Goal: Navigation & Orientation: Find specific page/section

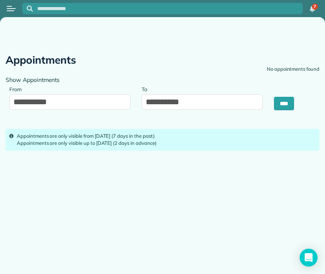
click at [11, 6] on div "Open menu" at bounding box center [9, 6] width 5 height 1
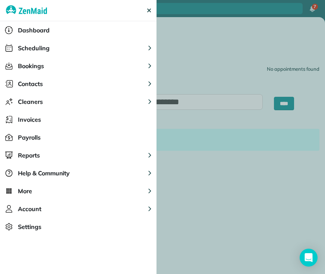
click at [24, 47] on span "Scheduling" at bounding box center [34, 48] width 32 height 9
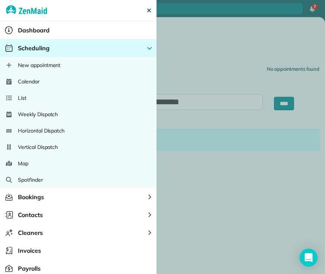
click at [30, 80] on span "Calendar" at bounding box center [29, 81] width 22 height 7
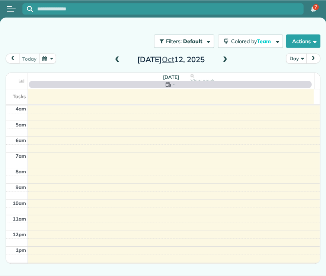
scroll to position [47, 0]
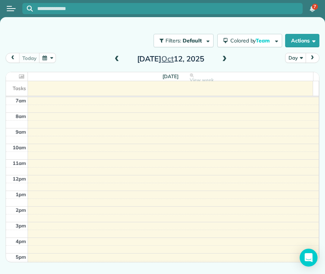
click at [294, 60] on button "Day" at bounding box center [295, 58] width 20 height 10
click at [293, 57] on button "Day" at bounding box center [295, 58] width 20 height 10
click at [293, 58] on button "Day" at bounding box center [295, 58] width 20 height 10
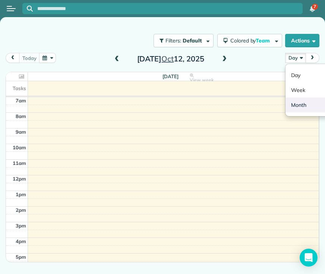
click at [301, 106] on link "Month" at bounding box center [314, 105] width 59 height 15
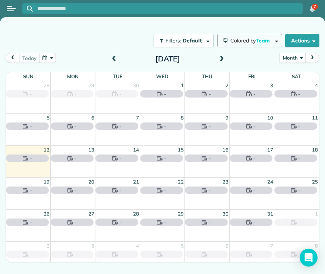
click at [266, 39] on span "Team" at bounding box center [262, 40] width 15 height 7
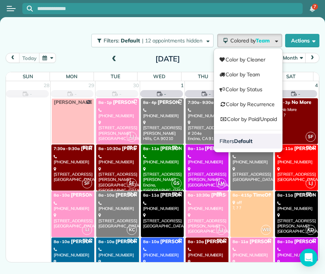
click at [252, 143] on link "Filters Default" at bounding box center [248, 141] width 69 height 15
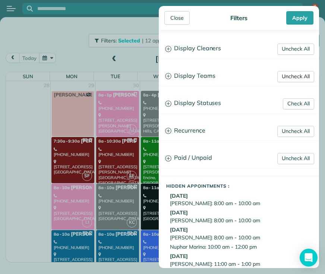
click at [284, 77] on link "Uncheck All" at bounding box center [295, 76] width 37 height 11
click at [291, 48] on link "Uncheck All" at bounding box center [295, 49] width 37 height 11
click at [199, 78] on h3 "Display Teams" at bounding box center [238, 76] width 159 height 19
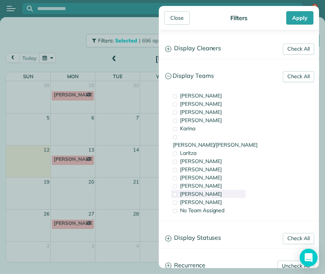
click at [184, 191] on span "[PERSON_NAME]" at bounding box center [201, 194] width 42 height 7
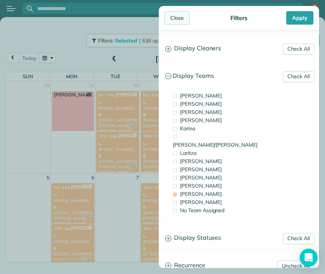
click at [181, 20] on div "Close" at bounding box center [176, 17] width 25 height 13
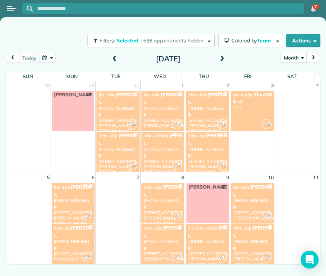
click at [244, 248] on div "[STREET_ADDRESS][PERSON_NAME][PERSON_NAME]" at bounding box center [252, 259] width 38 height 26
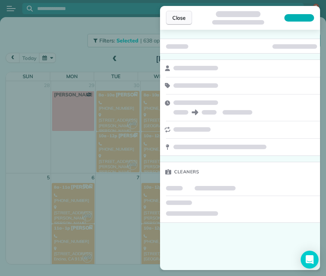
click at [168, 19] on button "Close" at bounding box center [179, 18] width 26 height 14
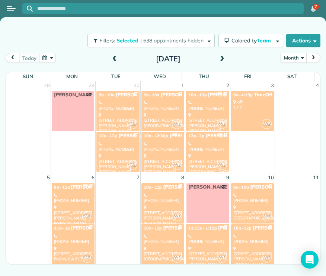
click at [240, 246] on div "[STREET_ADDRESS][PERSON_NAME][PERSON_NAME]" at bounding box center [252, 259] width 38 height 26
